Goal: Task Accomplishment & Management: Manage account settings

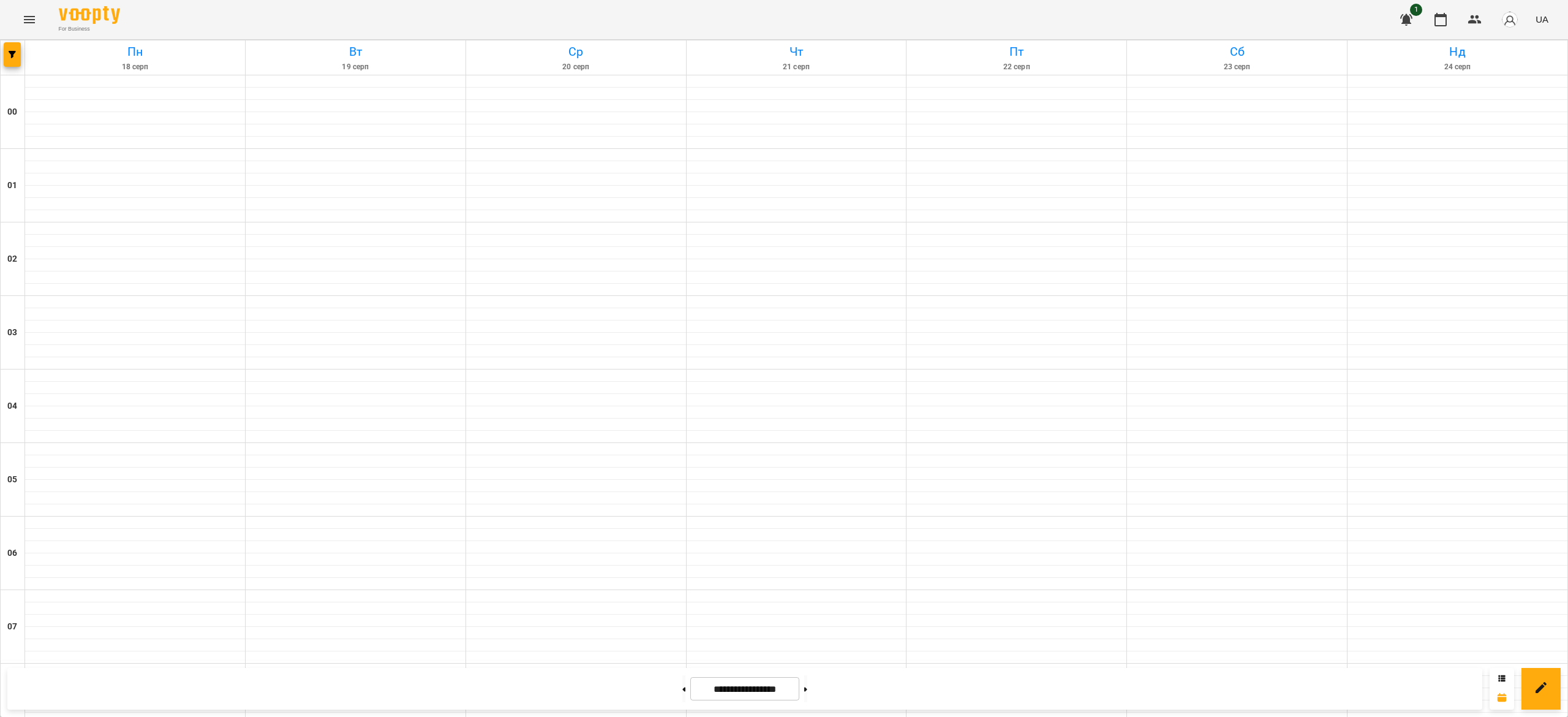
scroll to position [747, 0]
click at [807, 690] on button at bounding box center [806, 689] width 3 height 27
type input "**********"
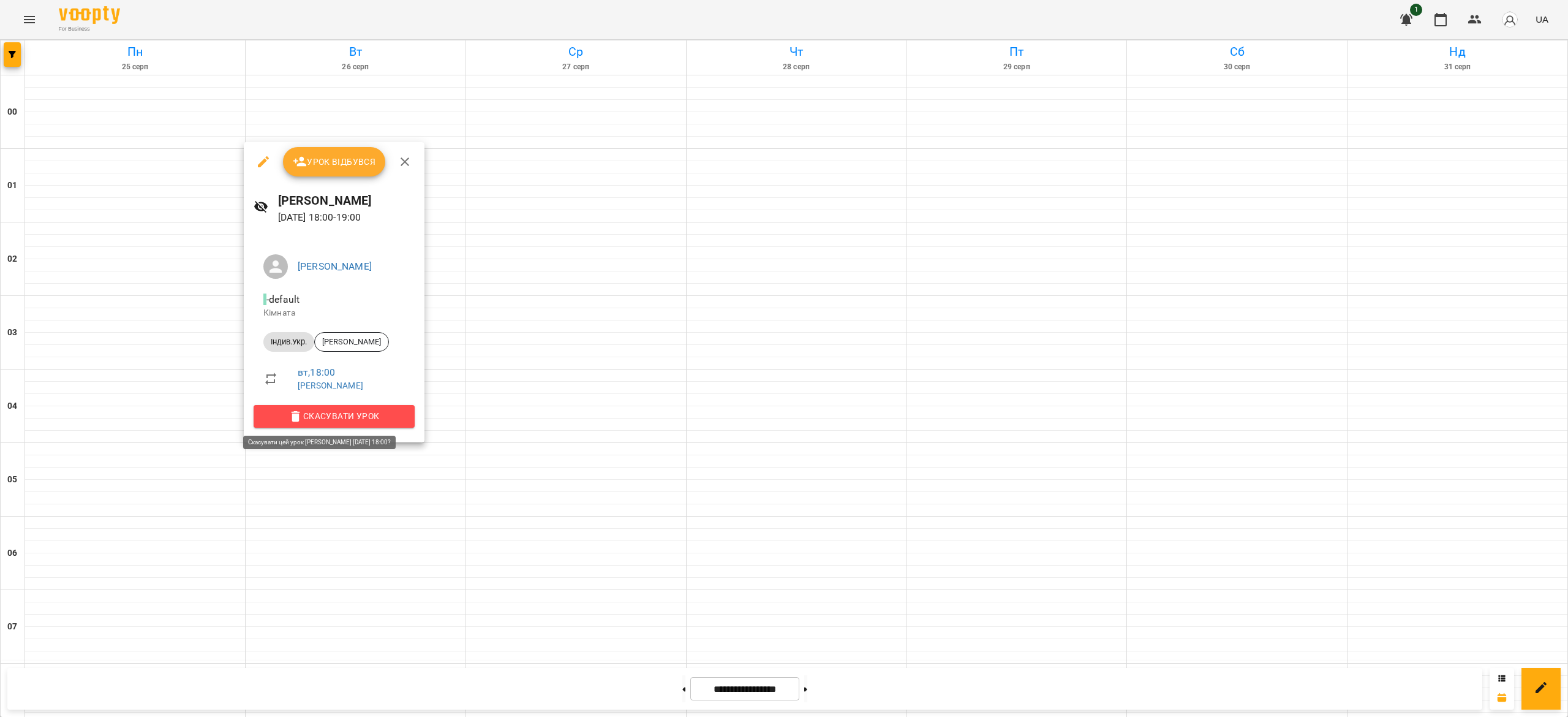
click at [396, 415] on span "Скасувати Урок" at bounding box center [334, 416] width 142 height 14
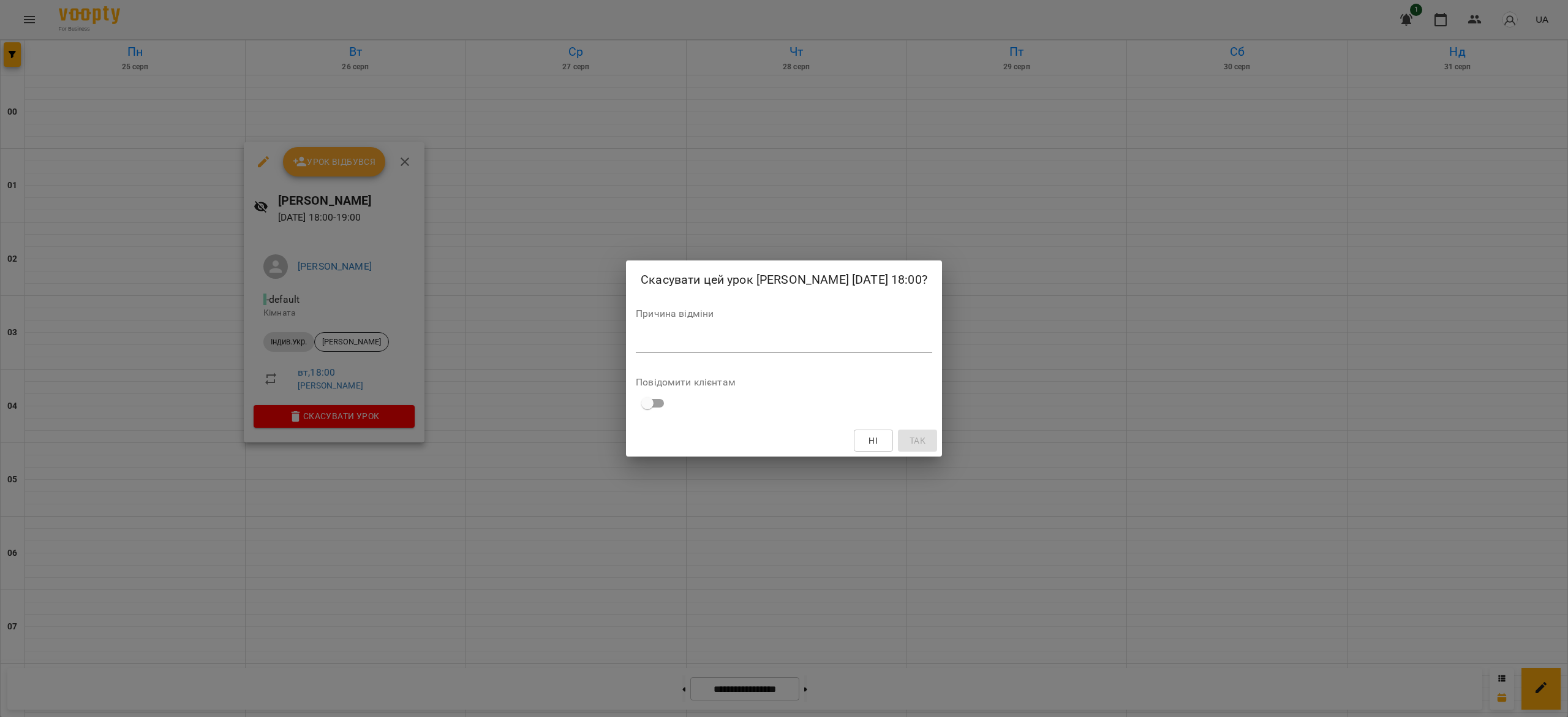
click at [671, 345] on div "*" at bounding box center [784, 343] width 297 height 20
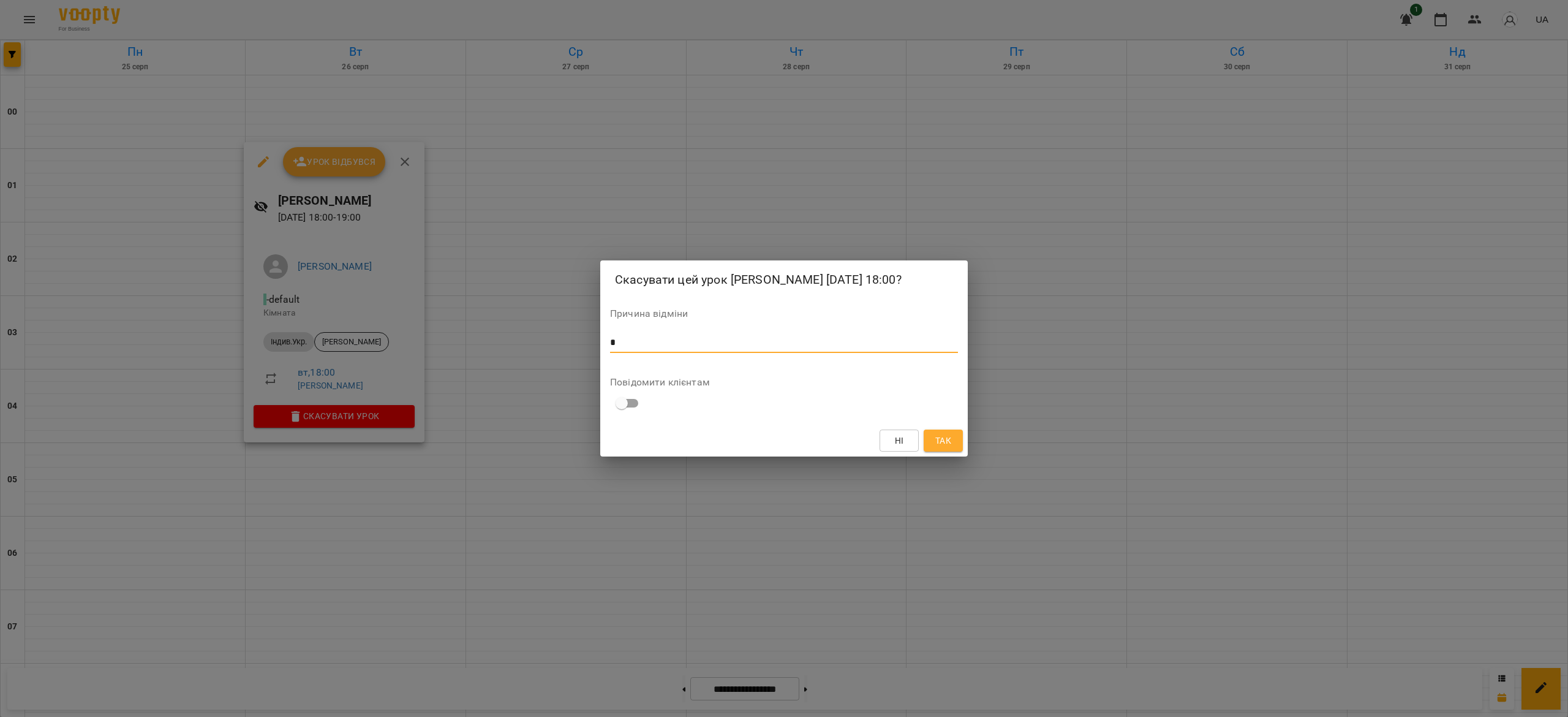
type textarea "*"
click at [952, 448] on span "Так" at bounding box center [943, 440] width 20 height 14
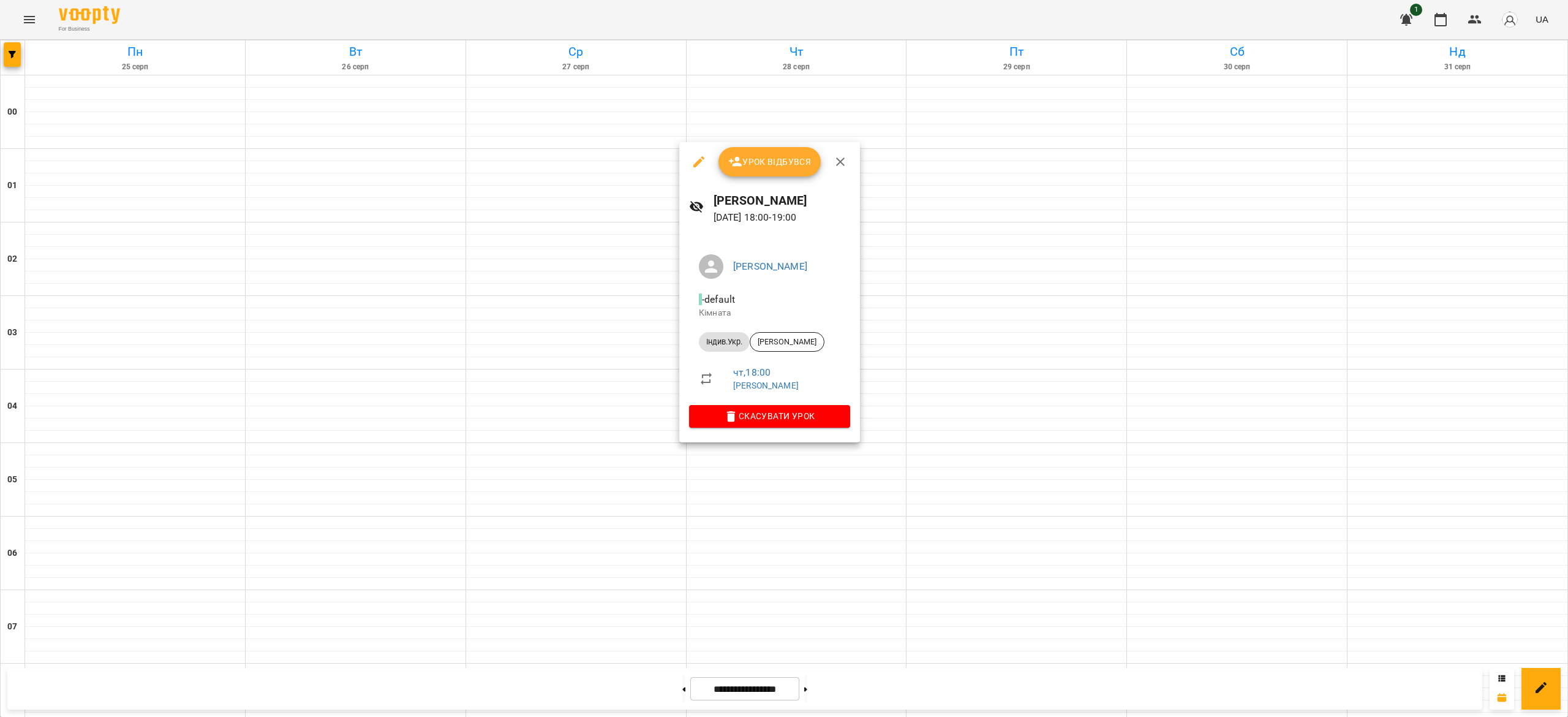
click at [767, 410] on span "Скасувати Урок" at bounding box center [770, 416] width 142 height 14
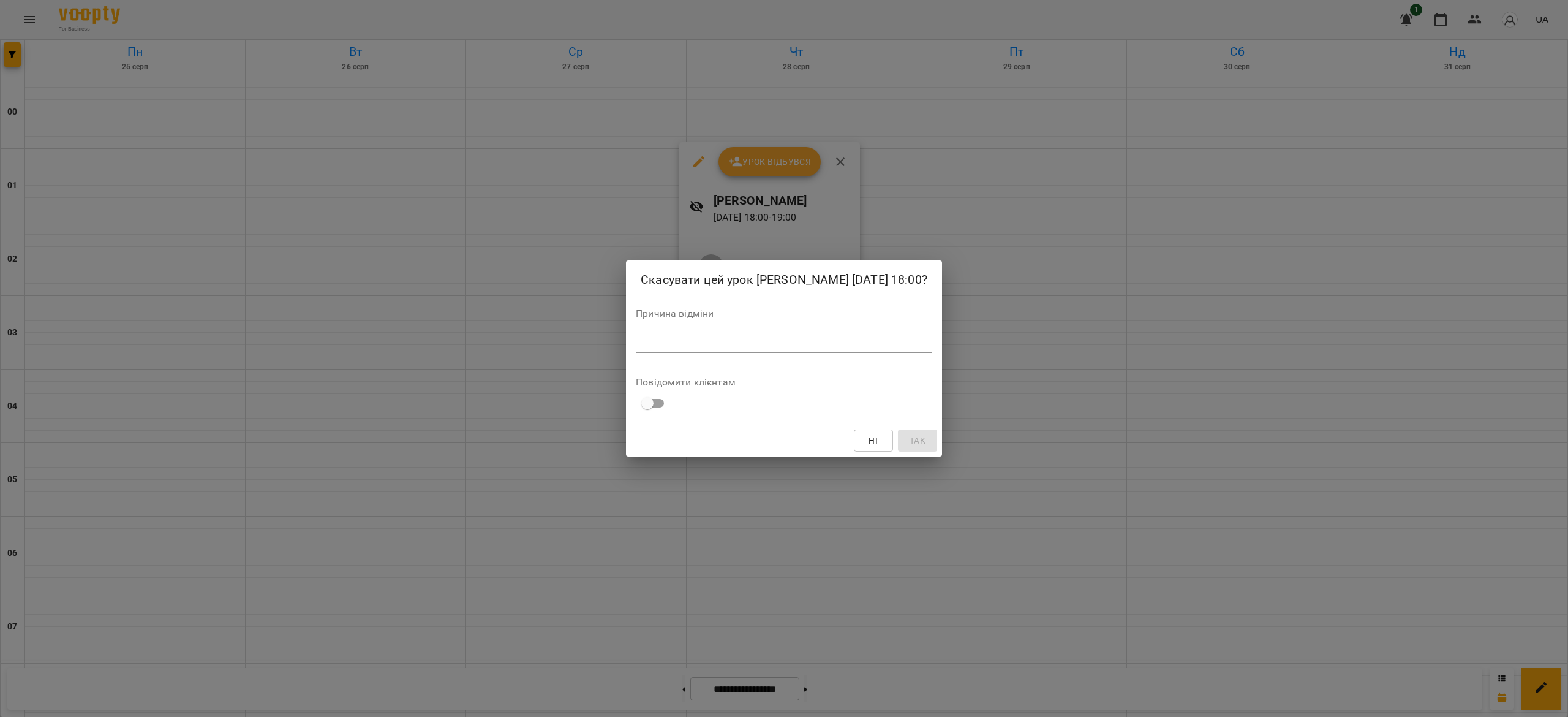
click at [765, 342] on div "*" at bounding box center [784, 343] width 297 height 20
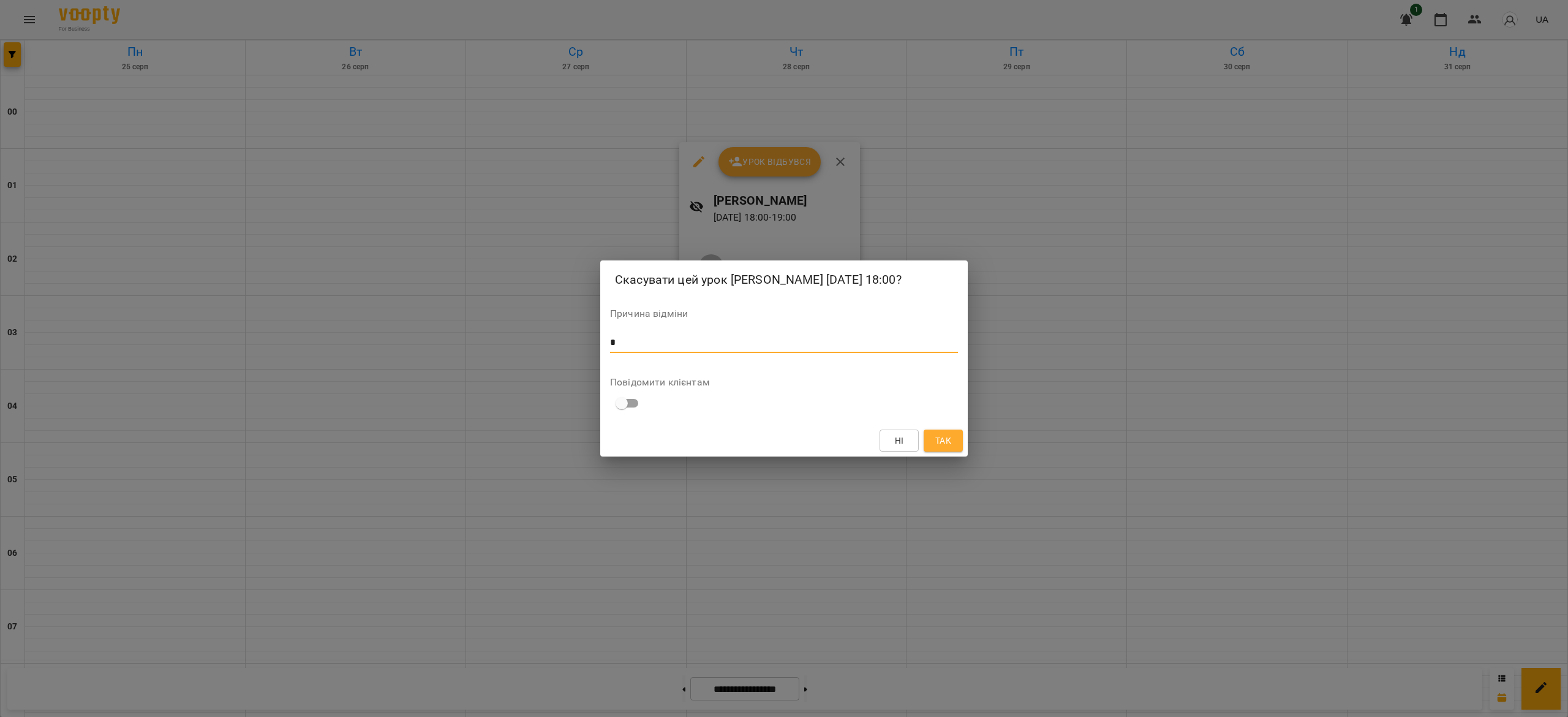
type textarea "*"
click at [942, 445] on span "Так" at bounding box center [943, 440] width 16 height 14
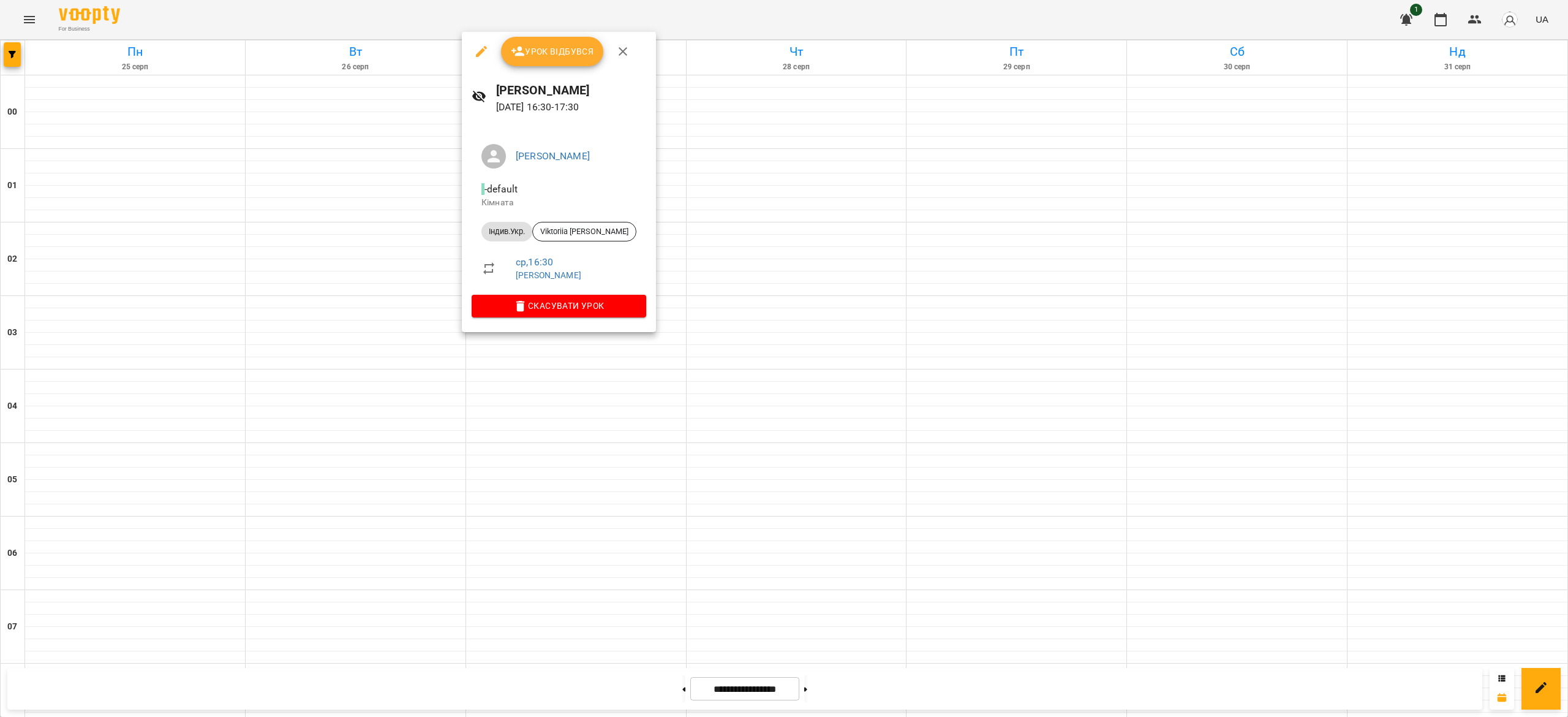
click at [601, 303] on span "Скасувати Урок" at bounding box center [559, 306] width 155 height 14
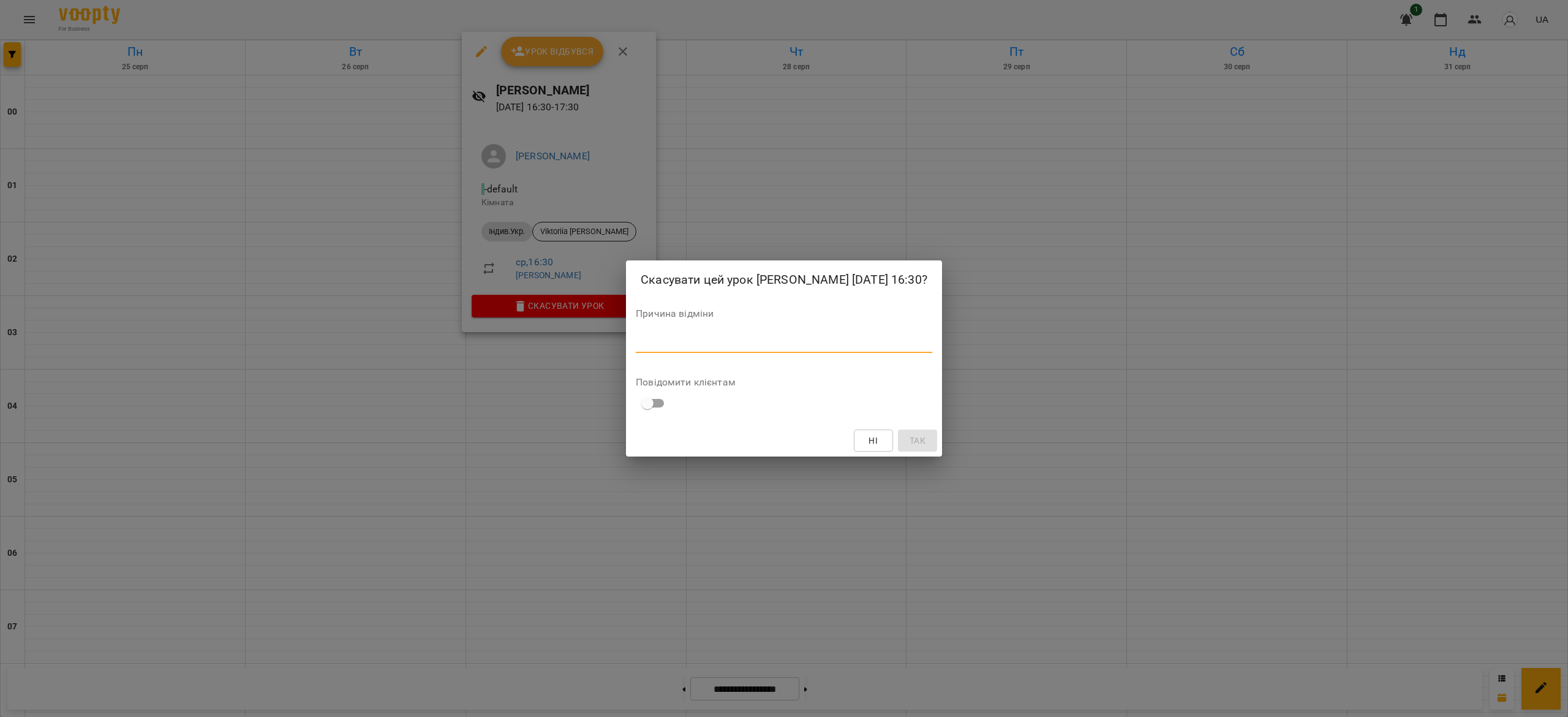
click at [761, 349] on textarea at bounding box center [784, 342] width 297 height 12
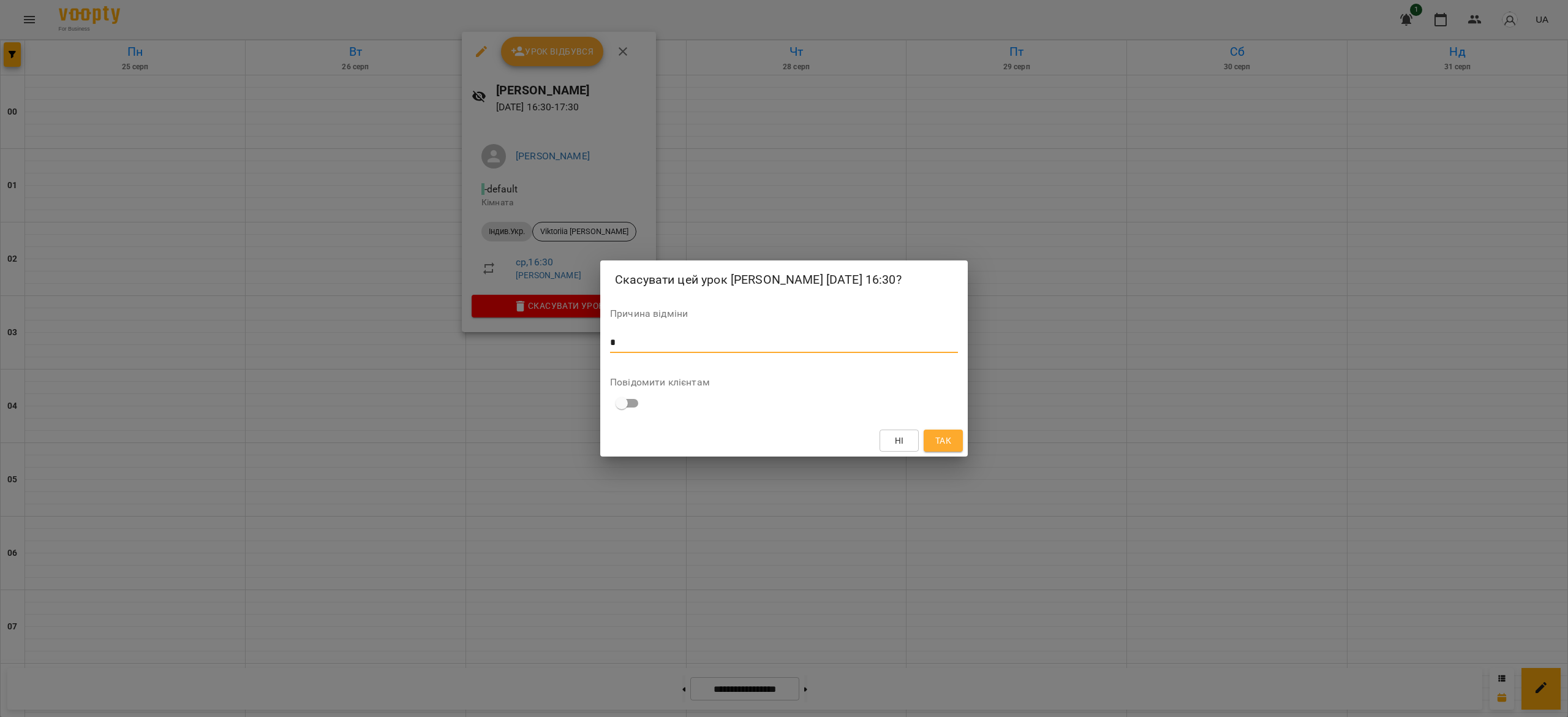
type textarea "*"
click at [952, 448] on span "Так" at bounding box center [943, 440] width 20 height 14
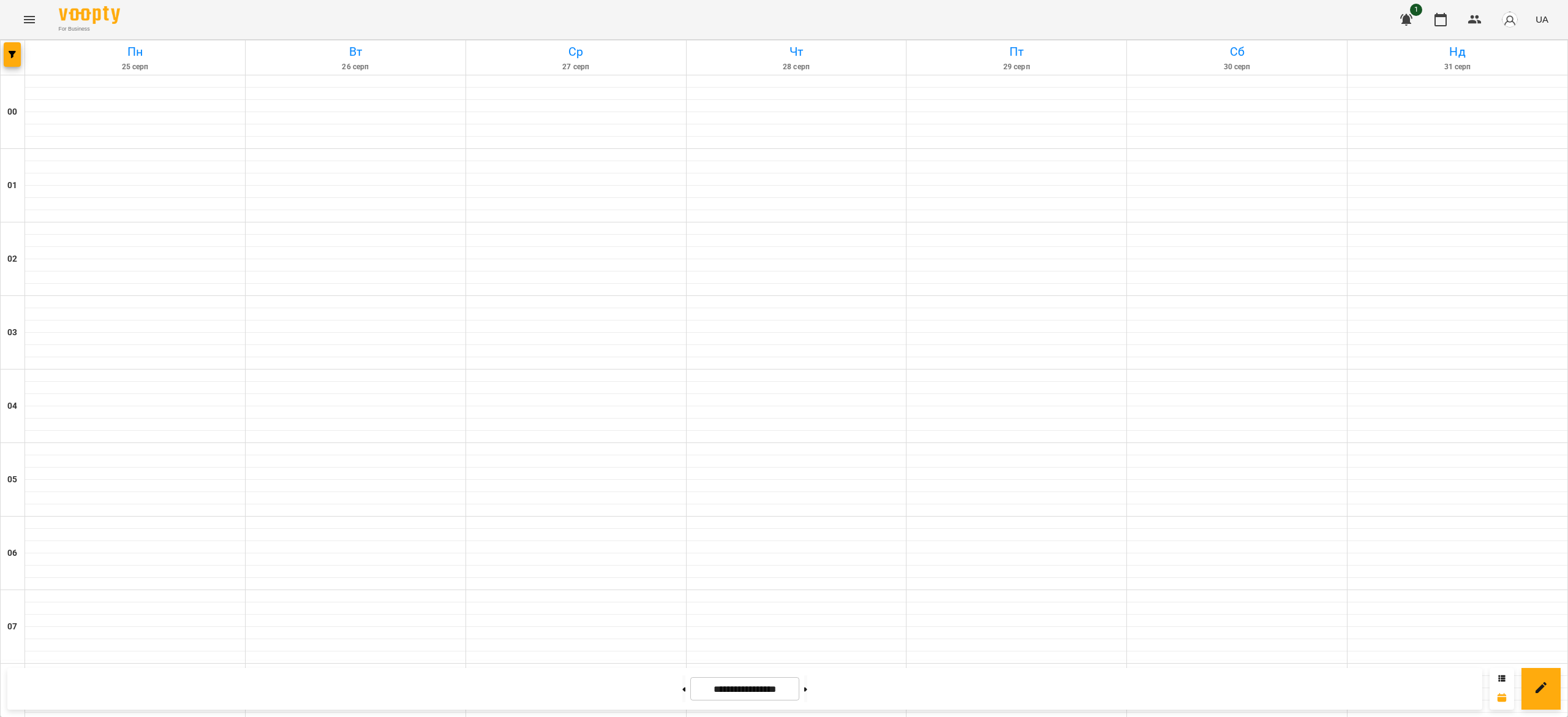
scroll to position [819, 0]
click at [682, 692] on button at bounding box center [684, 689] width 3 height 27
click at [683, 688] on icon at bounding box center [685, 688] width 3 height 4
click at [807, 686] on button at bounding box center [806, 689] width 3 height 27
type input "**********"
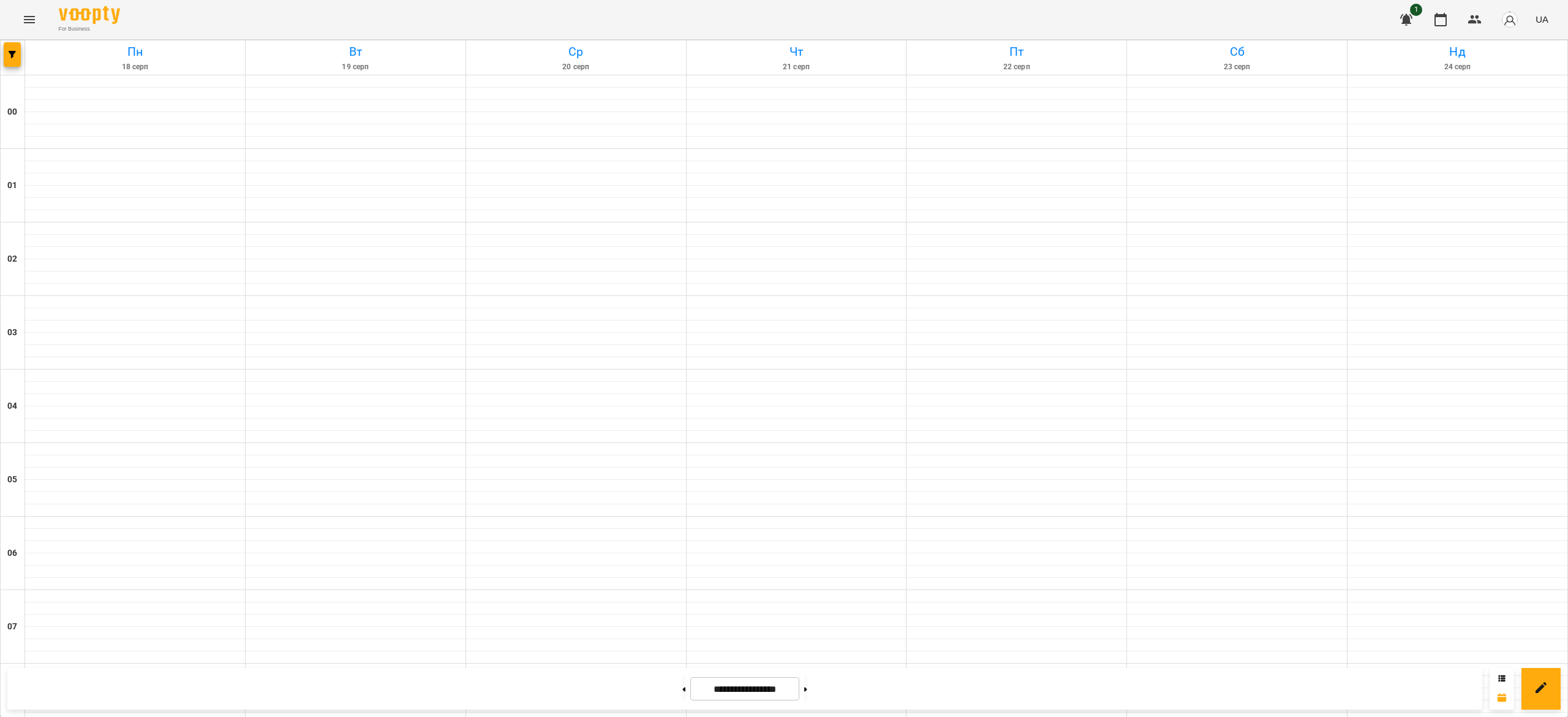
scroll to position [538, 0]
